Goal: Task Accomplishment & Management: Use online tool/utility

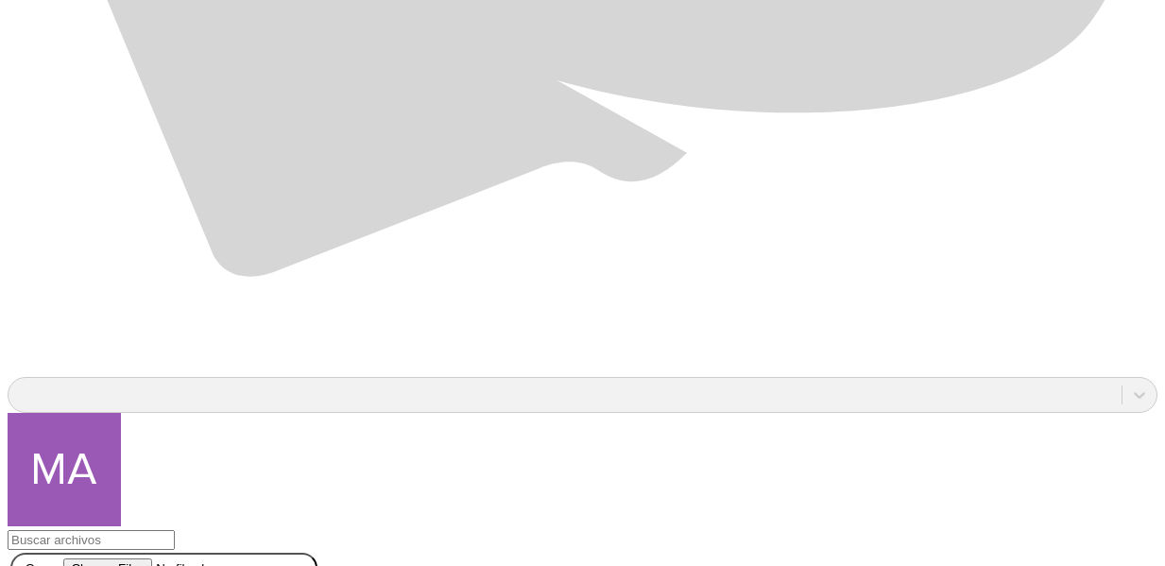
scroll to position [1462, 0]
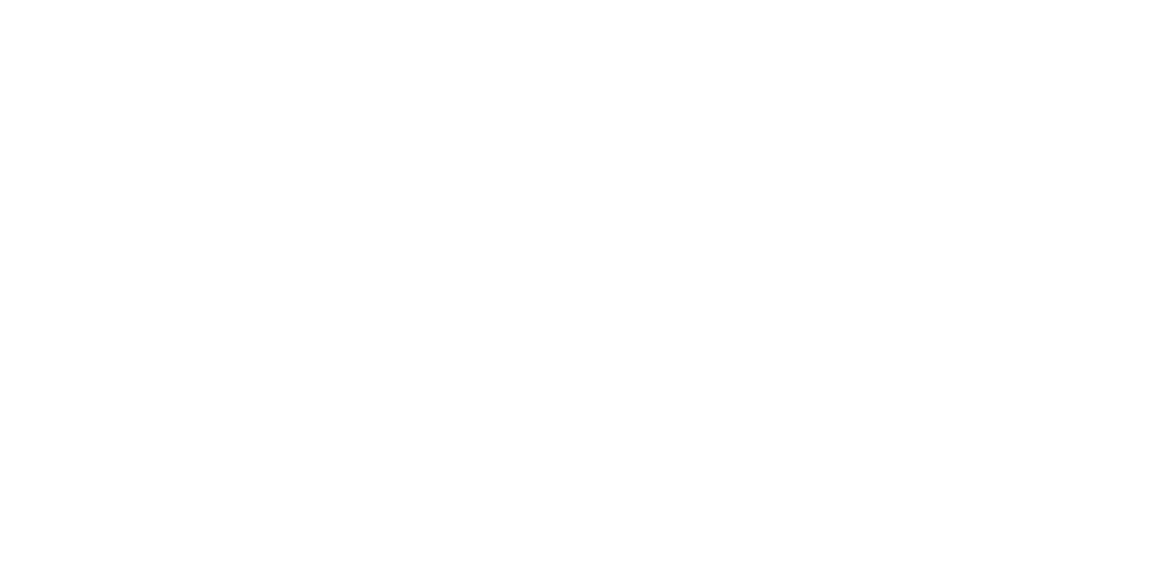
scroll to position [0, 0]
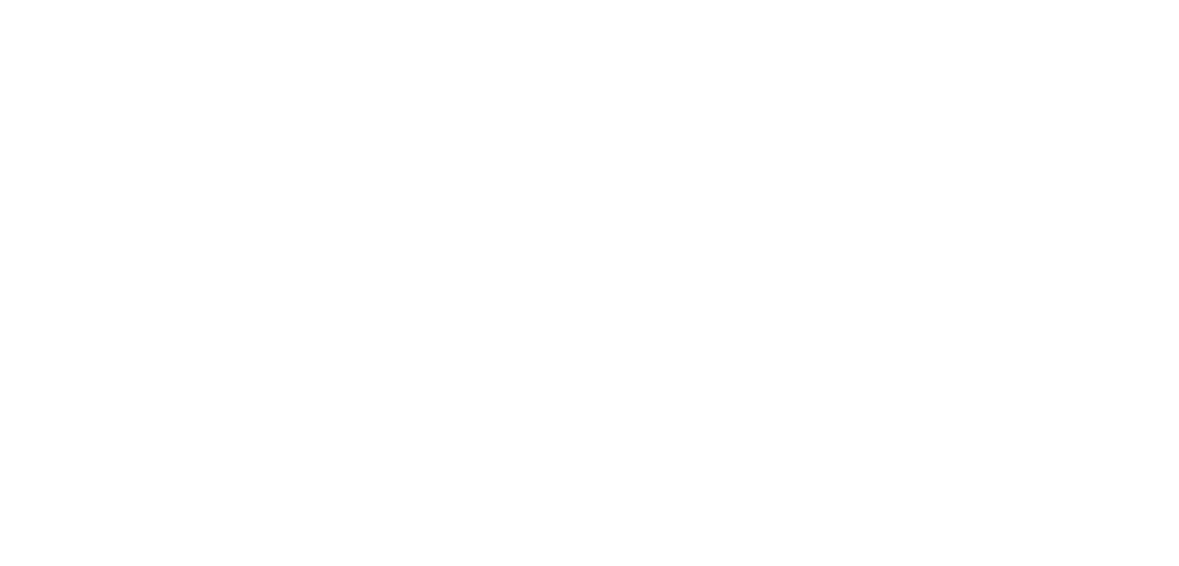
type input "Montecarmelo AGO-25"
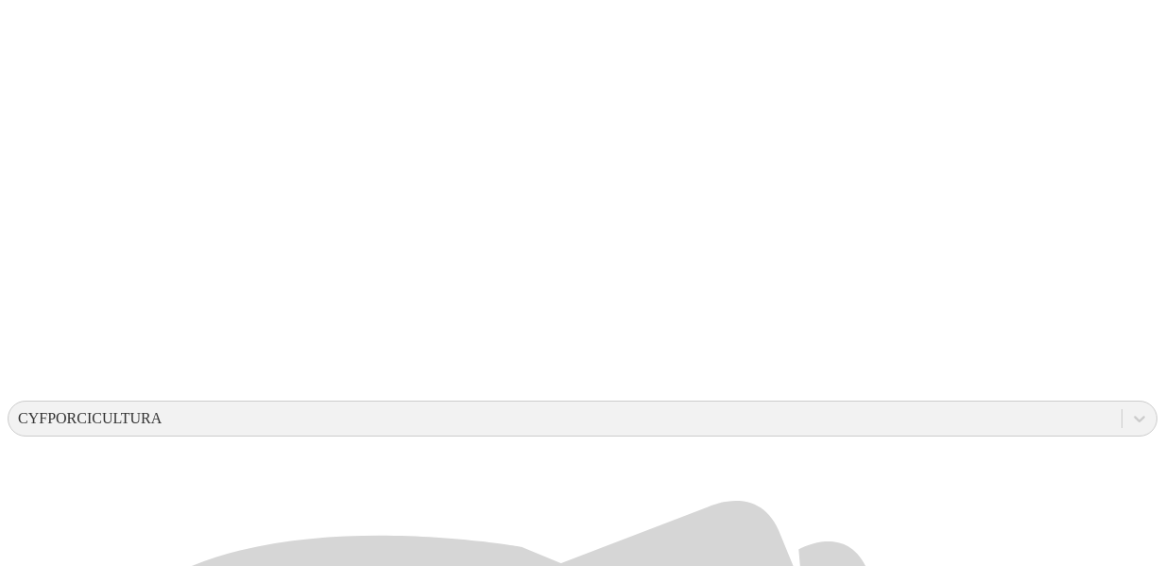
scroll to position [379, 0]
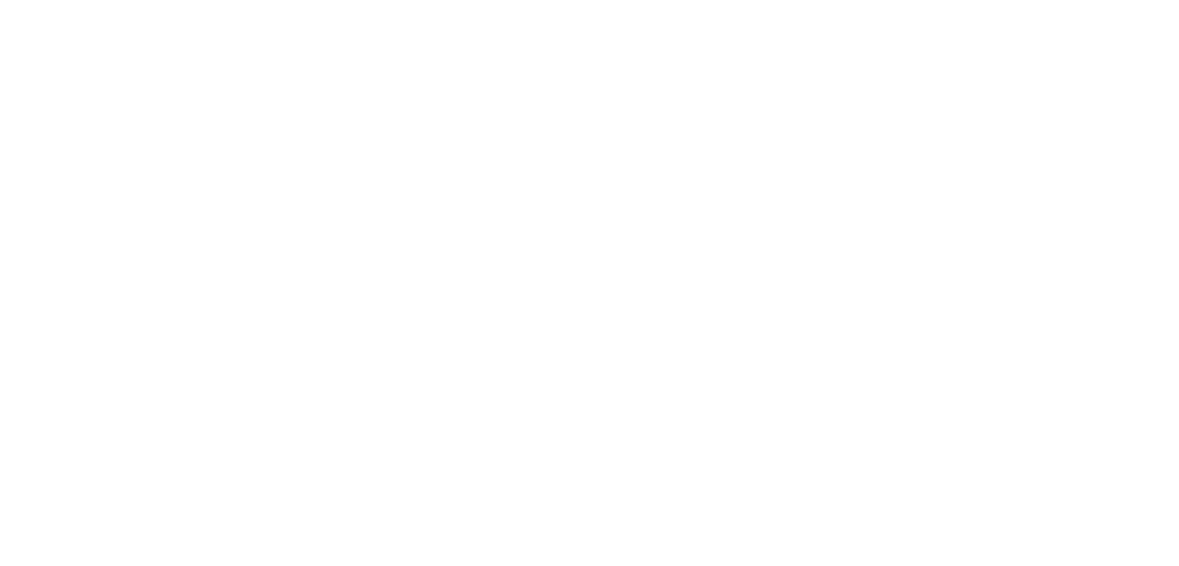
type input "SEP-25"
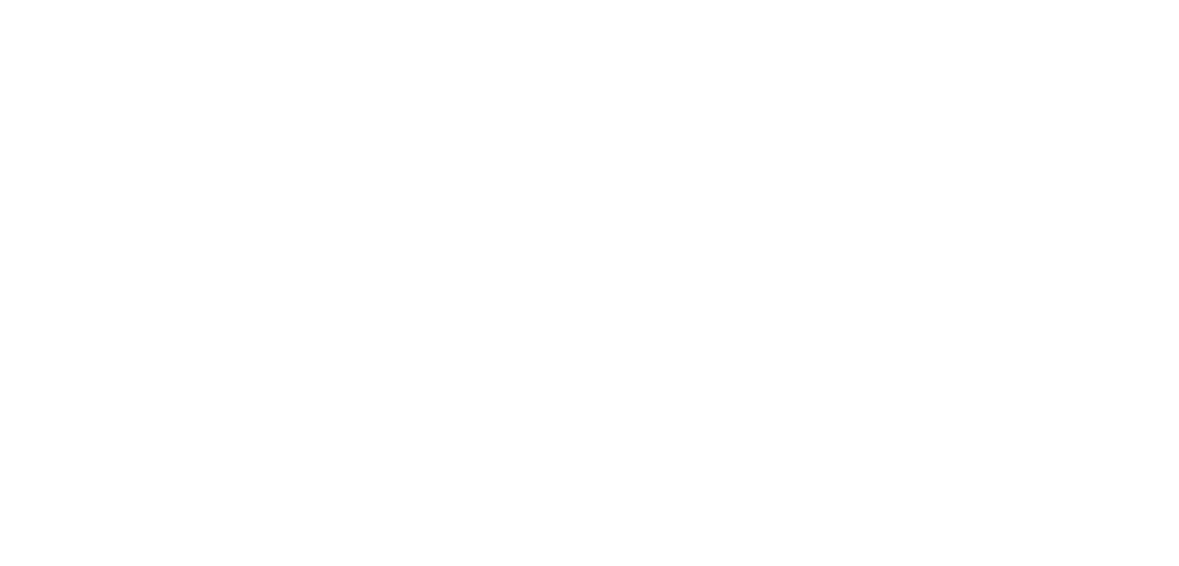
type input "SEP-25"
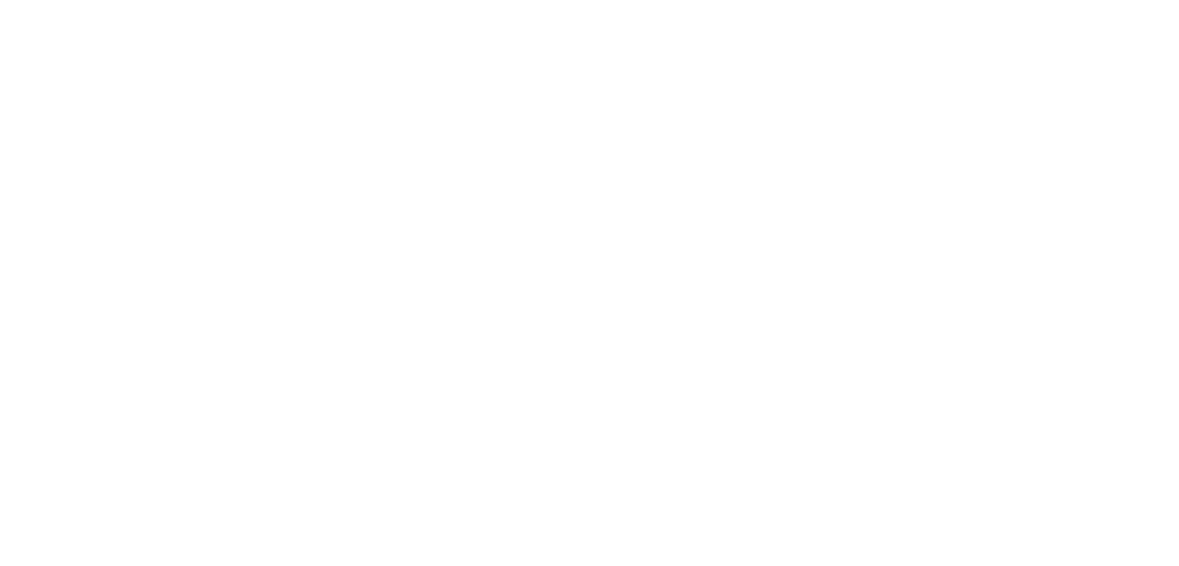
type input "SEP-25"
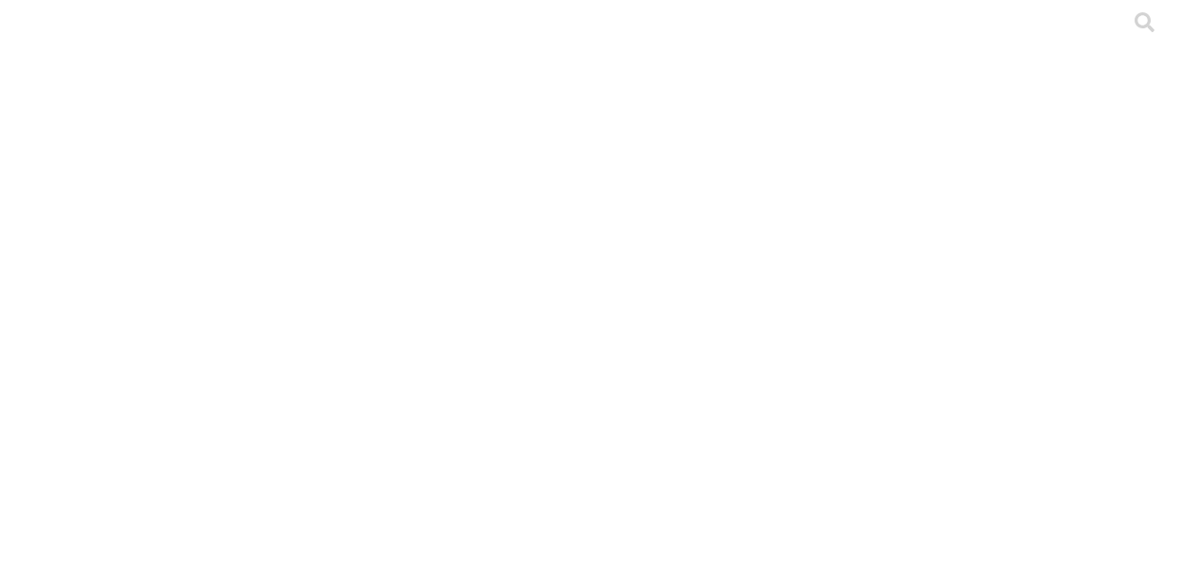
type input "SEP-25"
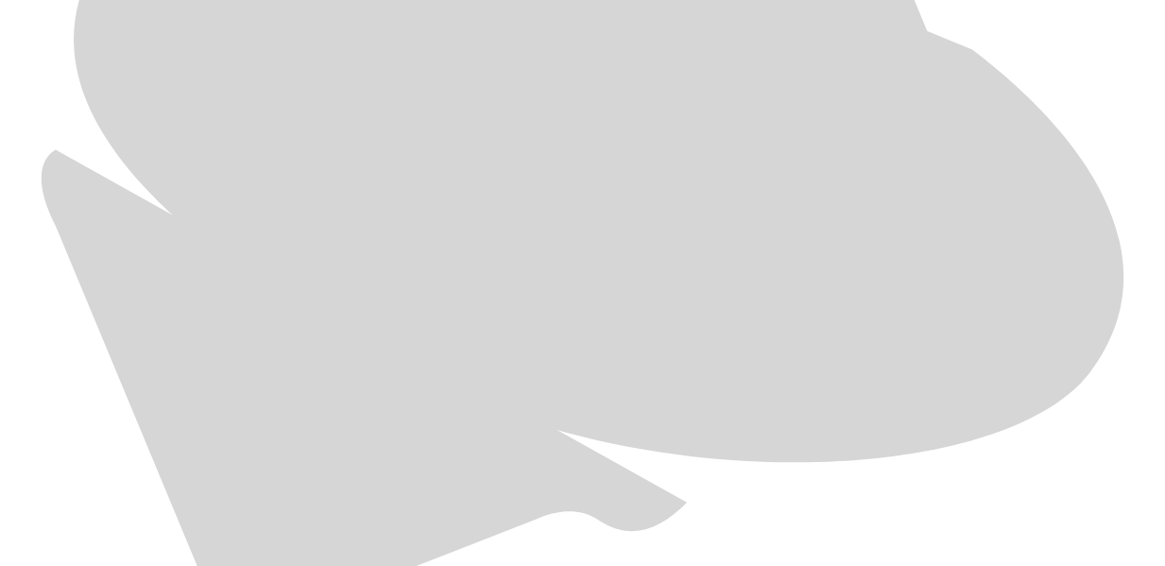
scroll to position [1062, 0]
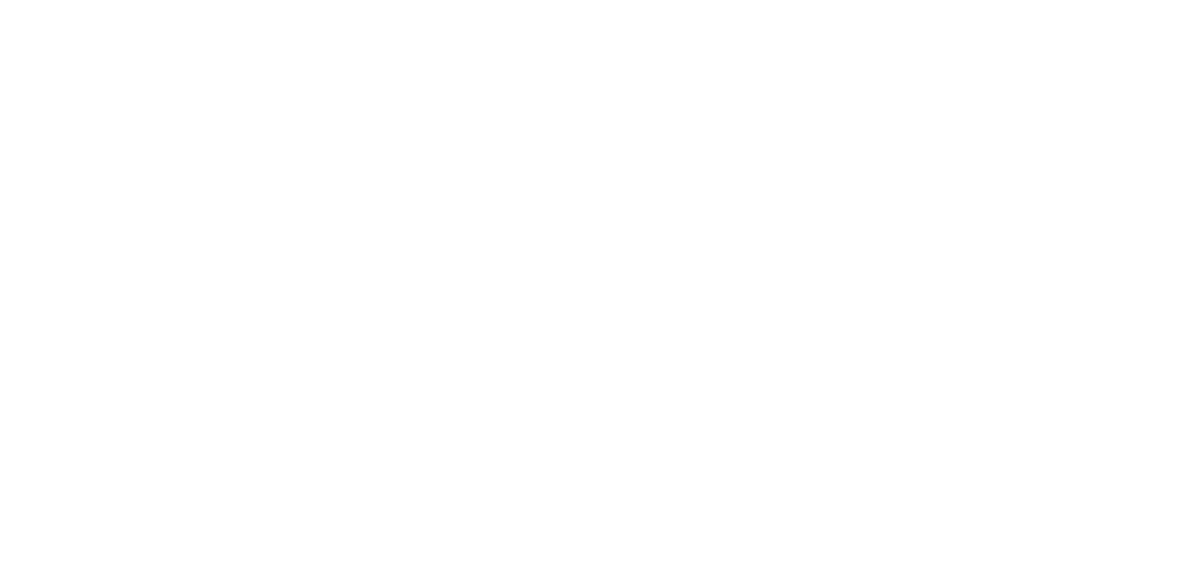
type input "SEP-25"
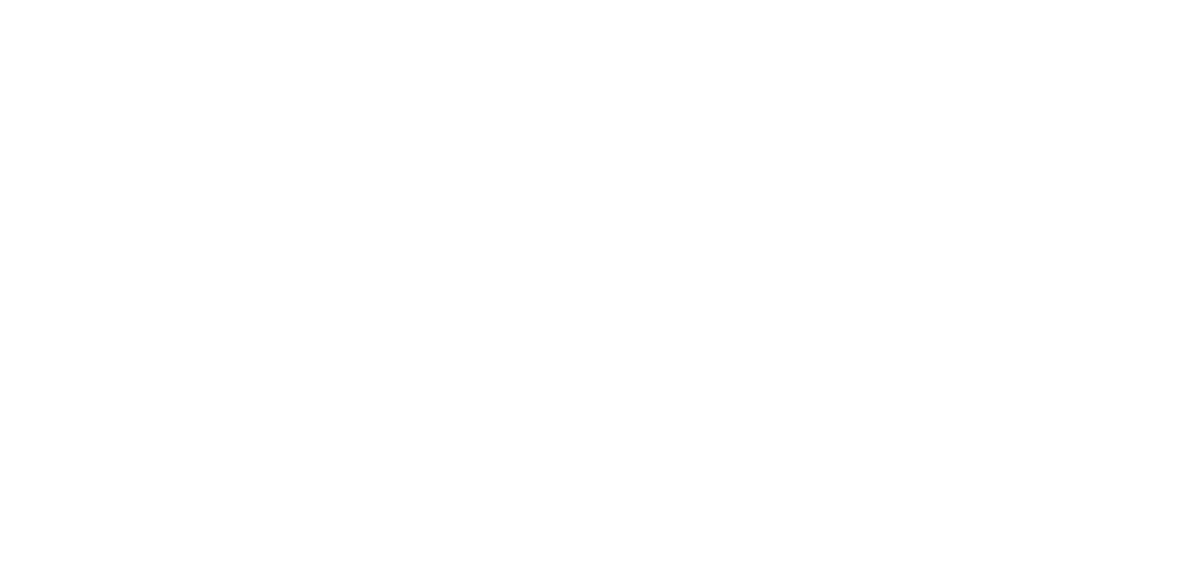
type input "SEP-25"
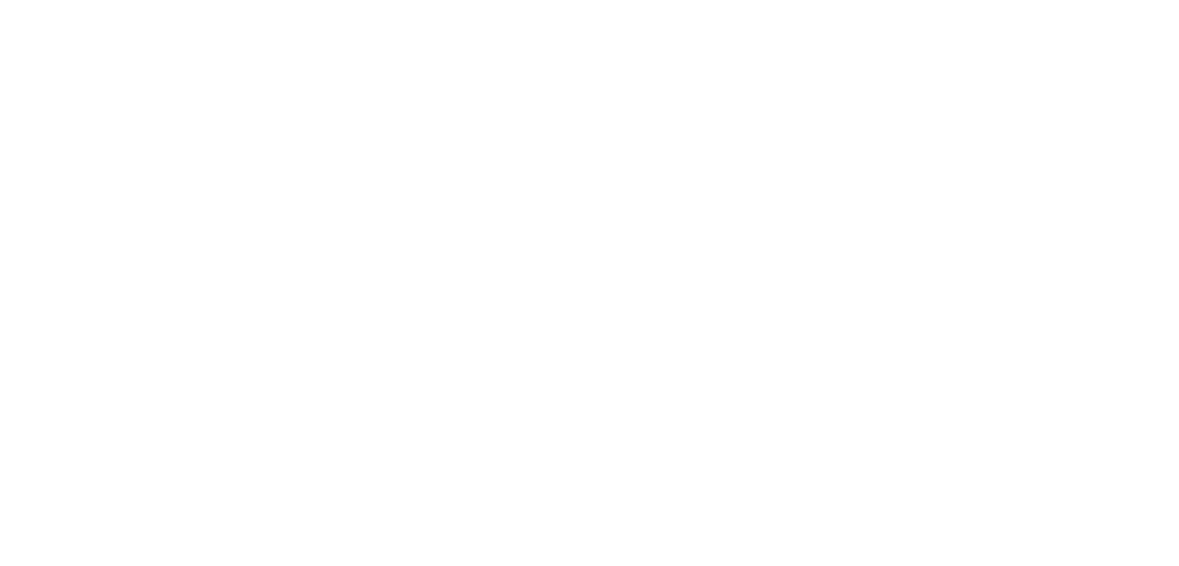
type input "SEP-25"
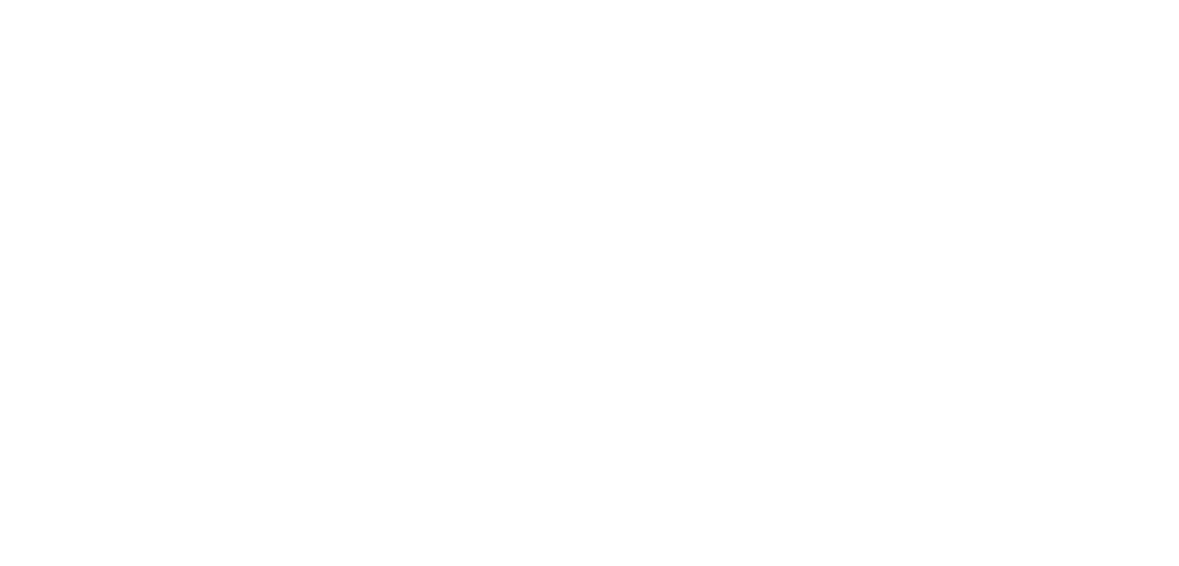
type input "SEP-25"
